Goal: Task Accomplishment & Management: Use online tool/utility

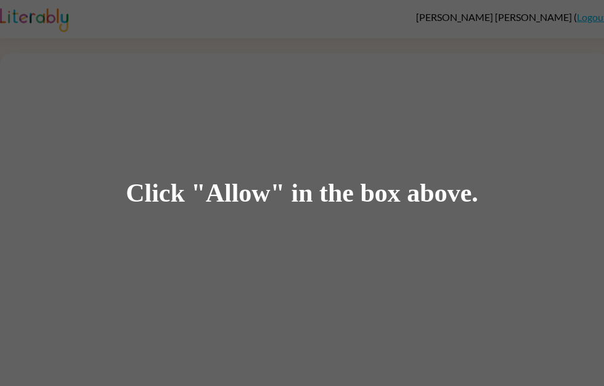
scroll to position [1, 0]
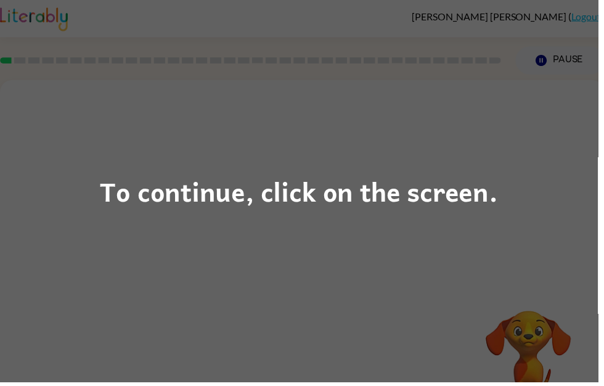
click at [89, 136] on div "To continue, click on the screen." at bounding box center [302, 193] width 604 height 386
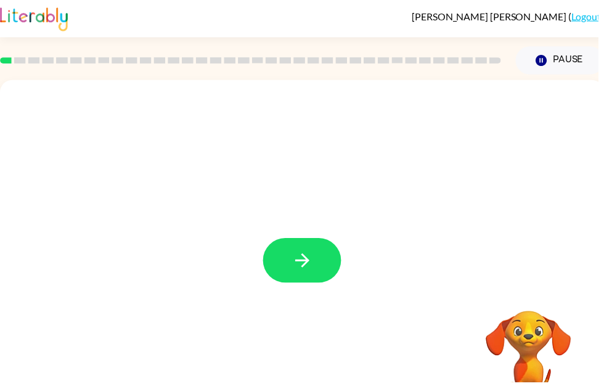
click at [311, 271] on icon "button" at bounding box center [306, 263] width 22 height 22
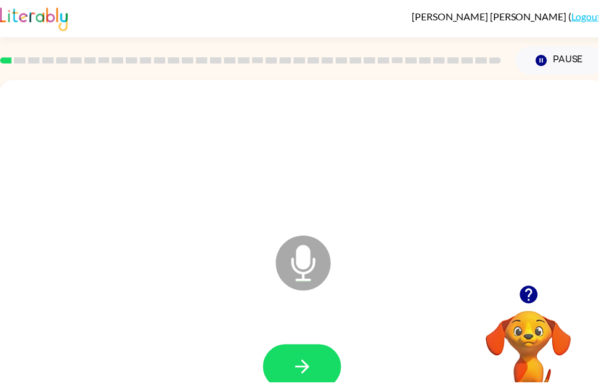
click at [320, 379] on button "button" at bounding box center [305, 370] width 79 height 45
click at [323, 362] on button "button" at bounding box center [305, 370] width 79 height 45
click at [317, 366] on button "button" at bounding box center [305, 370] width 79 height 45
click at [311, 379] on icon "button" at bounding box center [306, 371] width 22 height 22
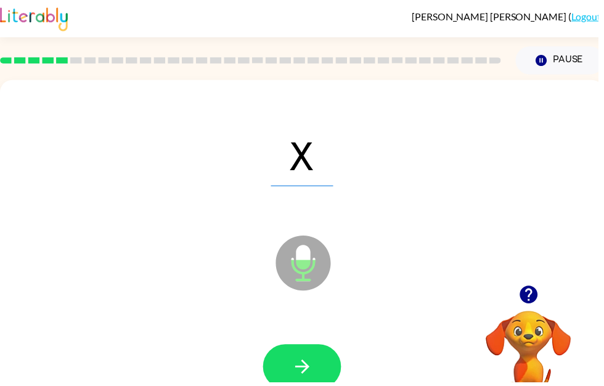
click at [315, 385] on button "button" at bounding box center [305, 370] width 79 height 45
click at [316, 371] on icon "button" at bounding box center [306, 371] width 22 height 22
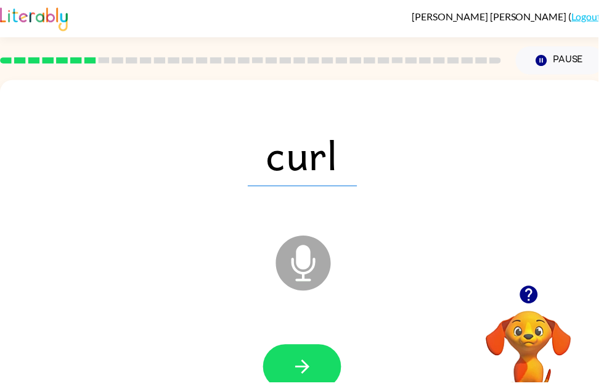
click at [326, 366] on button "button" at bounding box center [305, 370] width 79 height 45
click at [318, 370] on button "button" at bounding box center [305, 370] width 79 height 45
click at [323, 369] on button "button" at bounding box center [305, 370] width 79 height 45
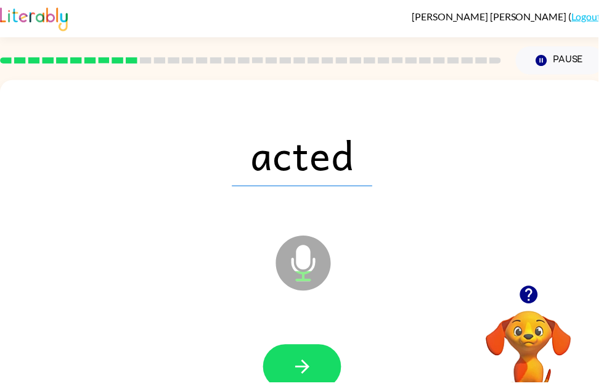
click at [311, 371] on icon "button" at bounding box center [305, 370] width 14 height 14
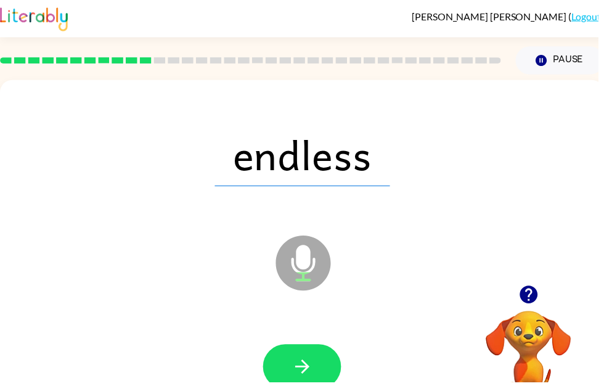
click at [322, 371] on button "button" at bounding box center [305, 370] width 79 height 45
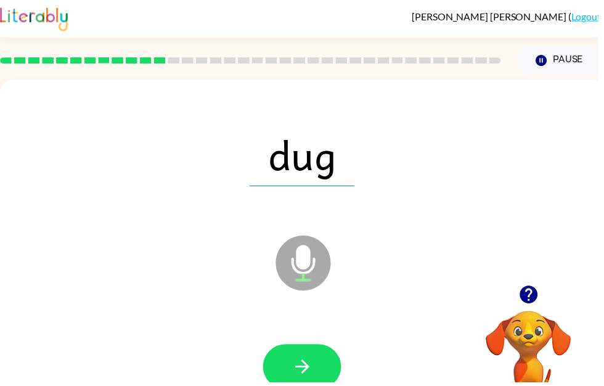
click at [323, 369] on button "button" at bounding box center [305, 370] width 79 height 45
click at [329, 355] on button "button" at bounding box center [305, 370] width 79 height 45
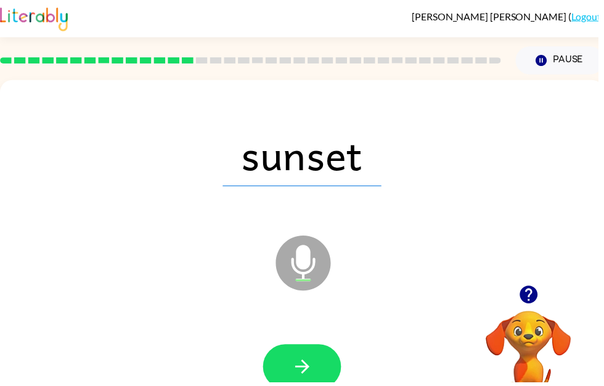
click at [332, 383] on button "button" at bounding box center [305, 370] width 79 height 45
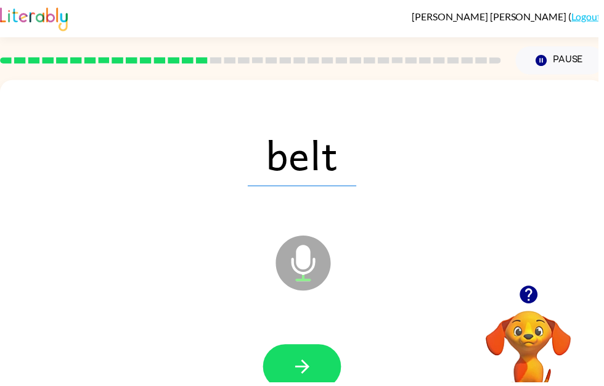
click at [342, 369] on button "button" at bounding box center [305, 370] width 79 height 45
click at [314, 385] on button "button" at bounding box center [305, 370] width 79 height 45
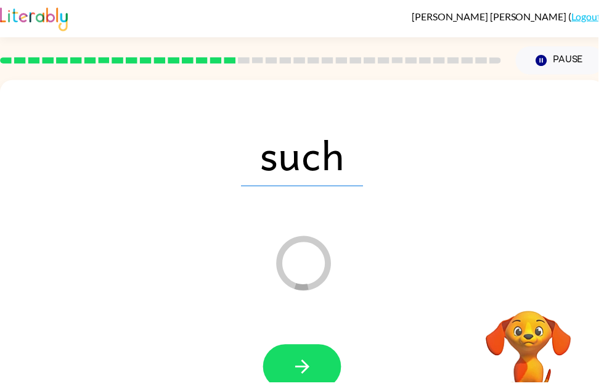
click at [332, 370] on button "button" at bounding box center [305, 370] width 79 height 45
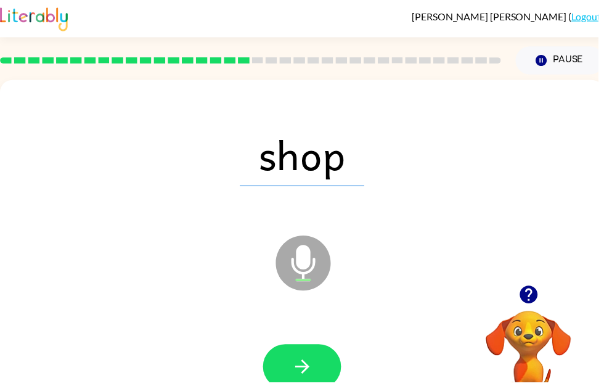
click at [327, 366] on button "button" at bounding box center [305, 370] width 79 height 45
click at [325, 372] on button "button" at bounding box center [305, 370] width 79 height 45
click at [326, 369] on button "button" at bounding box center [305, 370] width 79 height 45
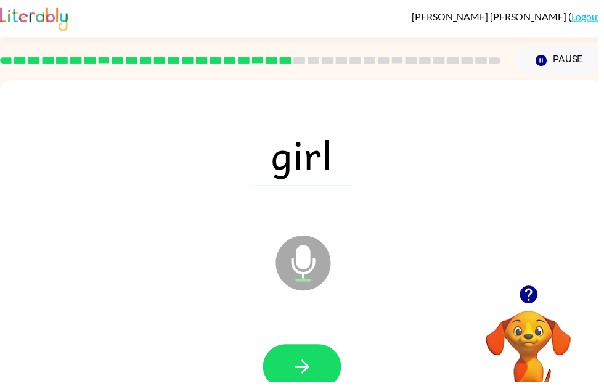
click at [326, 371] on button "button" at bounding box center [305, 370] width 79 height 45
click at [333, 385] on button "button" at bounding box center [305, 370] width 79 height 45
click at [316, 373] on button "button" at bounding box center [305, 370] width 79 height 45
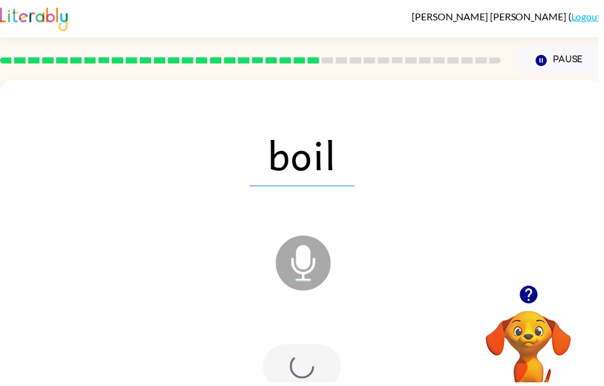
click at [323, 367] on div at bounding box center [305, 370] width 79 height 45
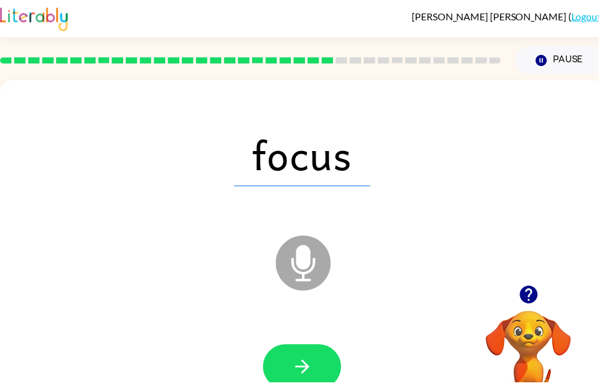
click at [321, 385] on button "button" at bounding box center [305, 370] width 79 height 45
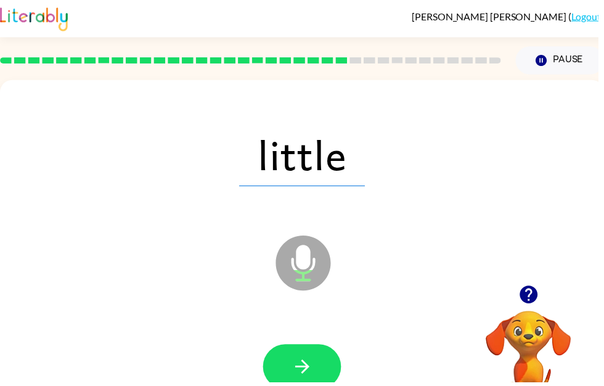
click at [312, 371] on icon "button" at bounding box center [305, 370] width 14 height 14
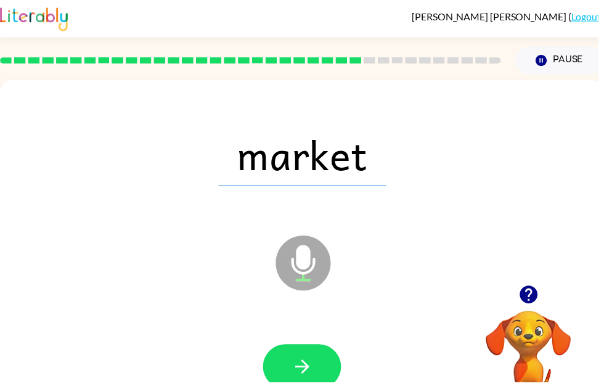
click at [319, 372] on button "button" at bounding box center [305, 370] width 79 height 45
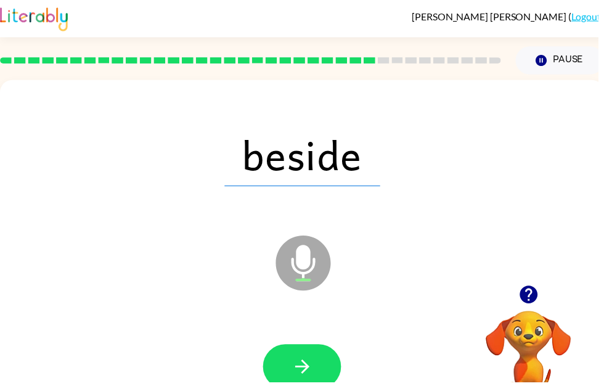
click at [319, 379] on button "button" at bounding box center [305, 370] width 79 height 45
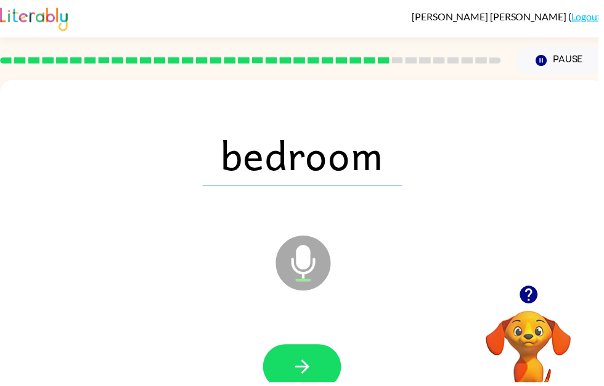
click at [323, 363] on button "button" at bounding box center [305, 370] width 79 height 45
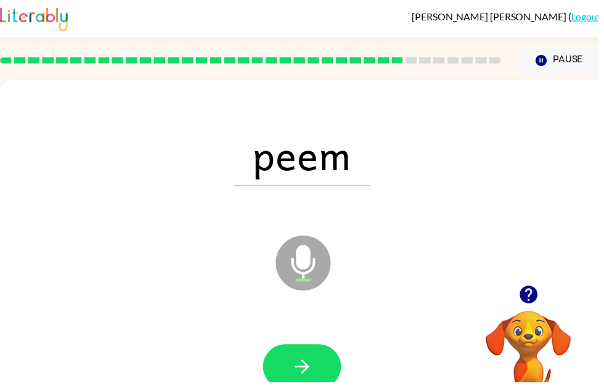
click at [323, 363] on button "button" at bounding box center [305, 370] width 79 height 45
